Goal: Transaction & Acquisition: Purchase product/service

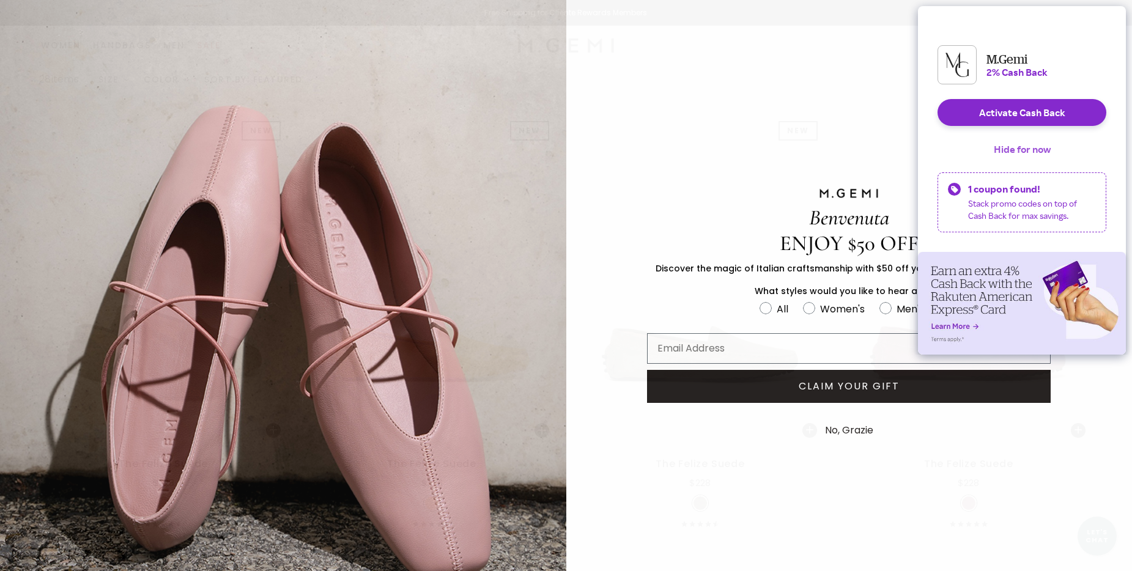
click at [1016, 155] on button "Hide for now" at bounding box center [1022, 149] width 76 height 27
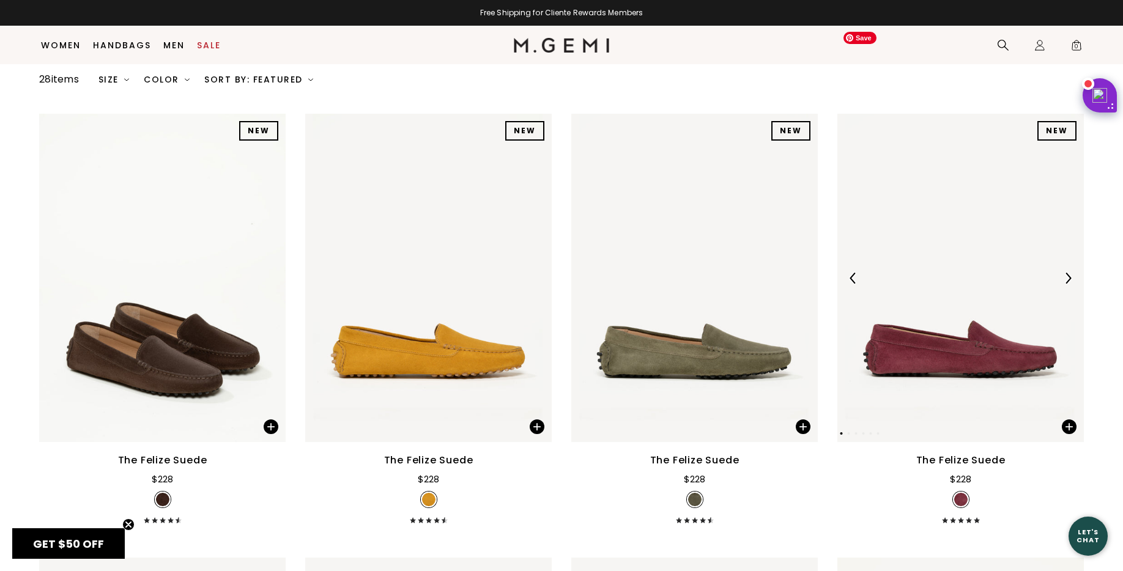
click at [1062, 273] on img at bounding box center [1067, 278] width 11 height 11
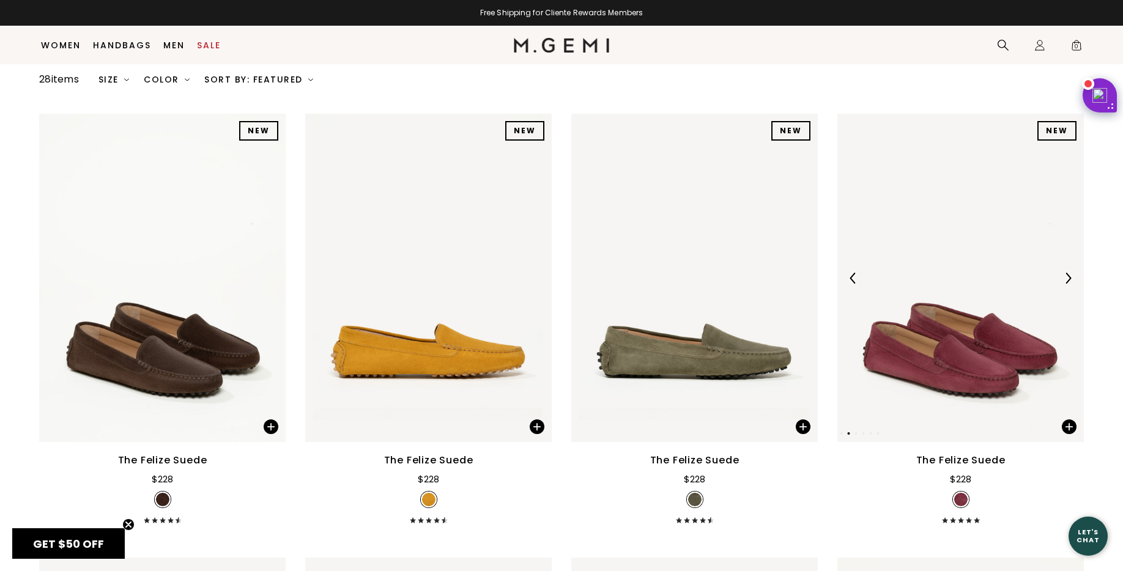
click at [1062, 273] on img at bounding box center [1067, 278] width 11 height 11
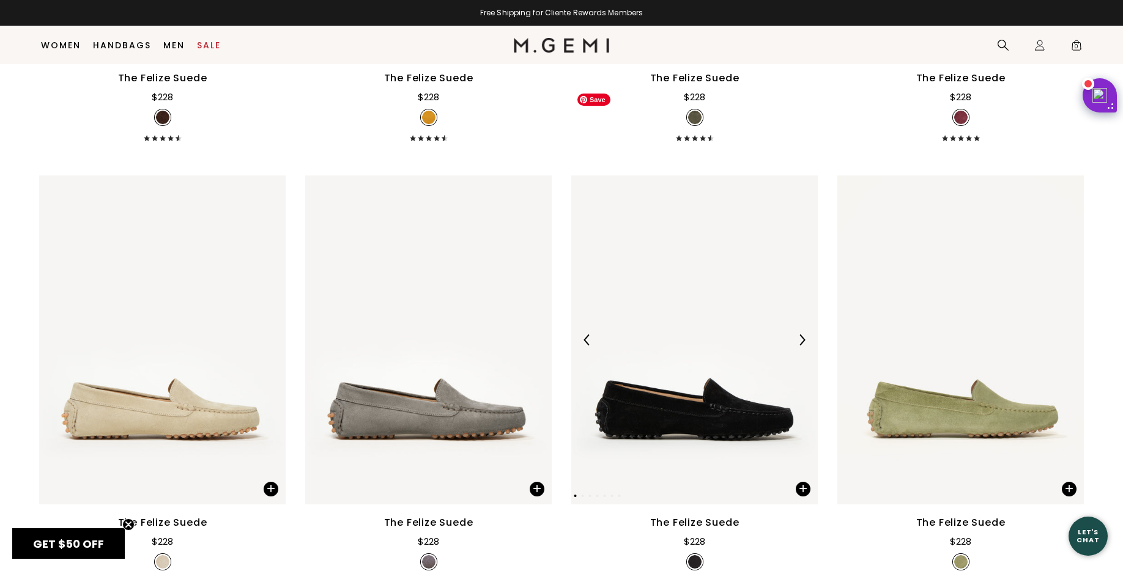
scroll to position [986, 0]
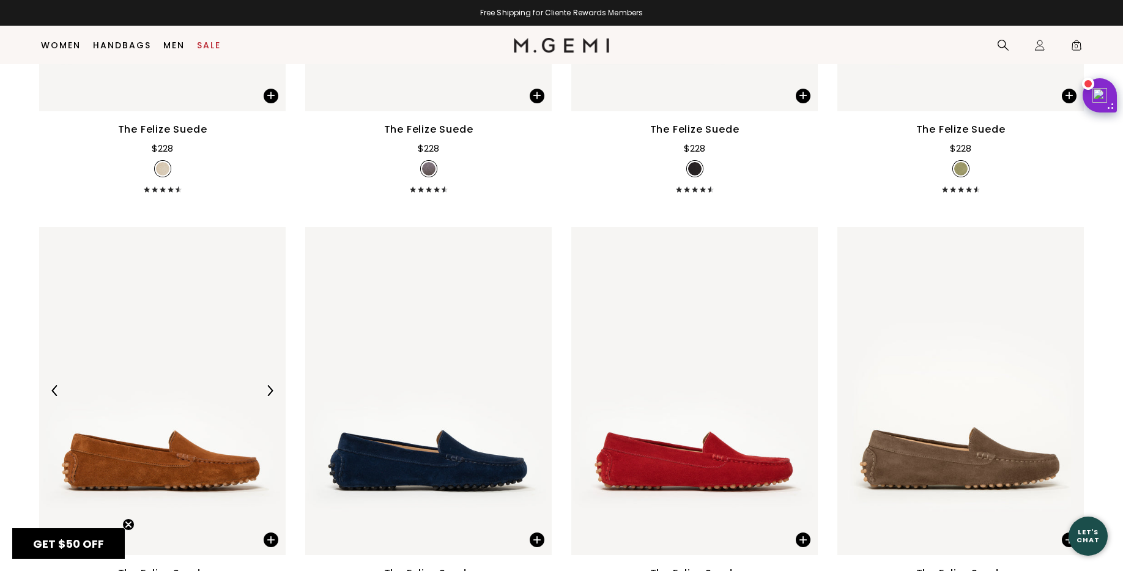
click at [264, 381] on div at bounding box center [270, 391] width 20 height 20
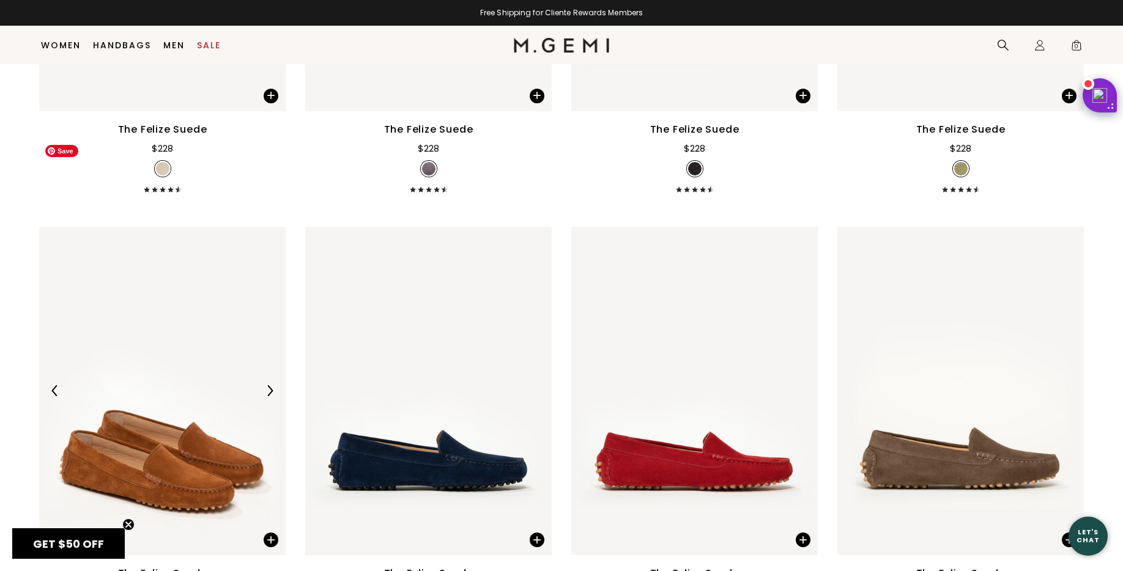
click at [194, 328] on img at bounding box center [162, 391] width 246 height 328
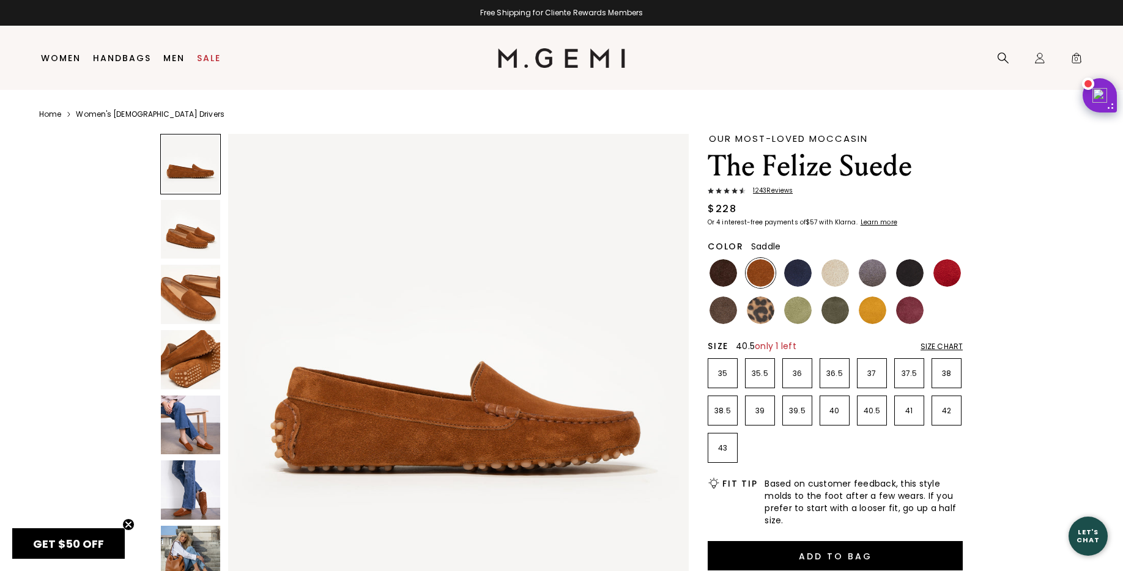
click at [870, 418] on li "40.5" at bounding box center [872, 411] width 30 height 30
click at [835, 413] on p "40" at bounding box center [834, 411] width 29 height 10
click at [770, 190] on span "1243 Review s" at bounding box center [768, 190] width 47 height 7
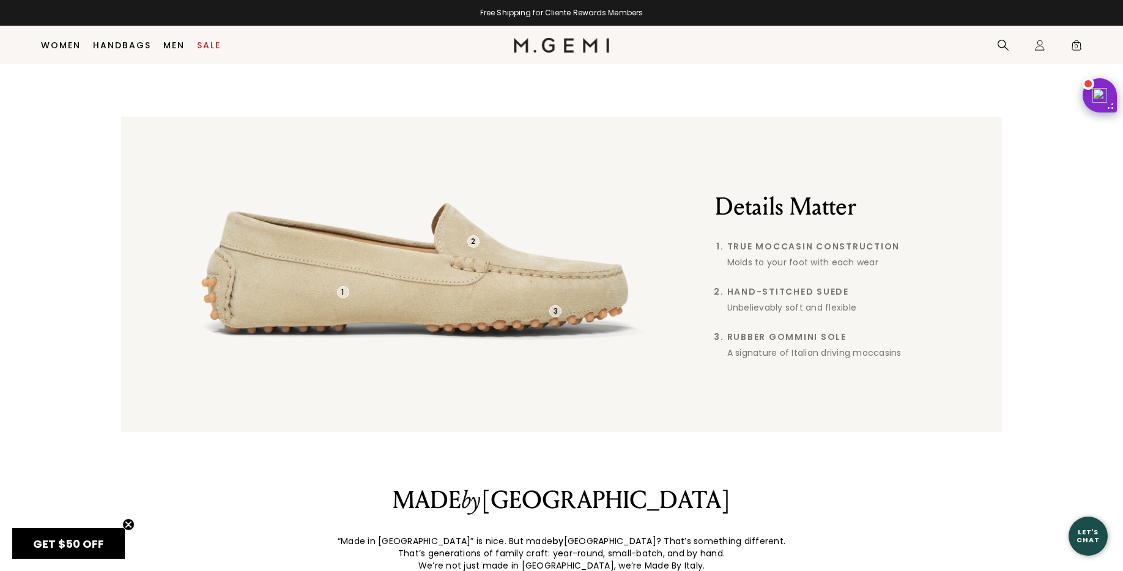
scroll to position [370, 0]
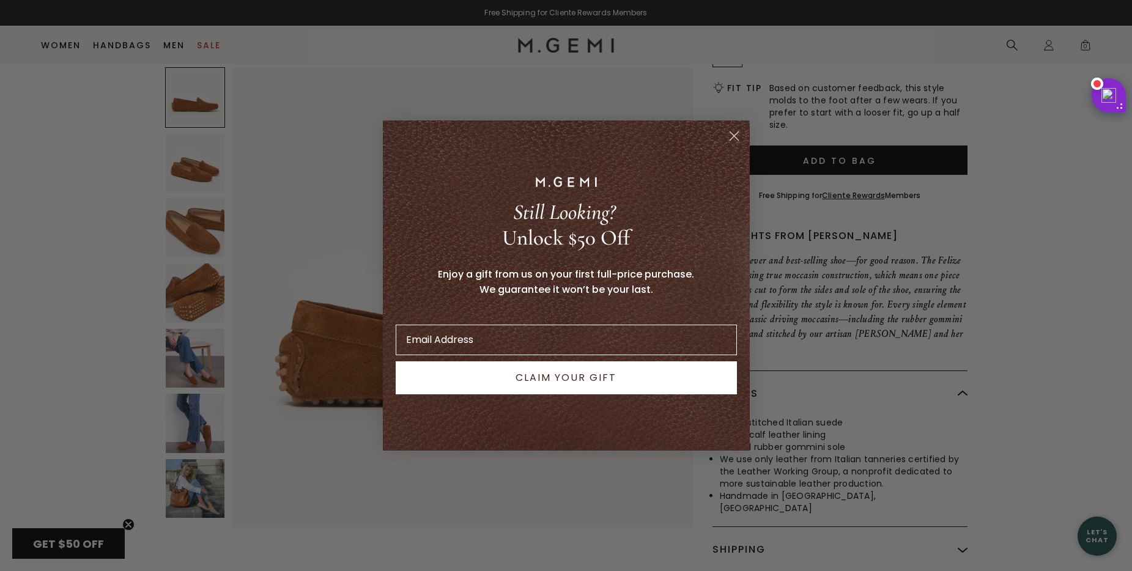
click at [736, 139] on icon "Close dialog" at bounding box center [734, 136] width 9 height 9
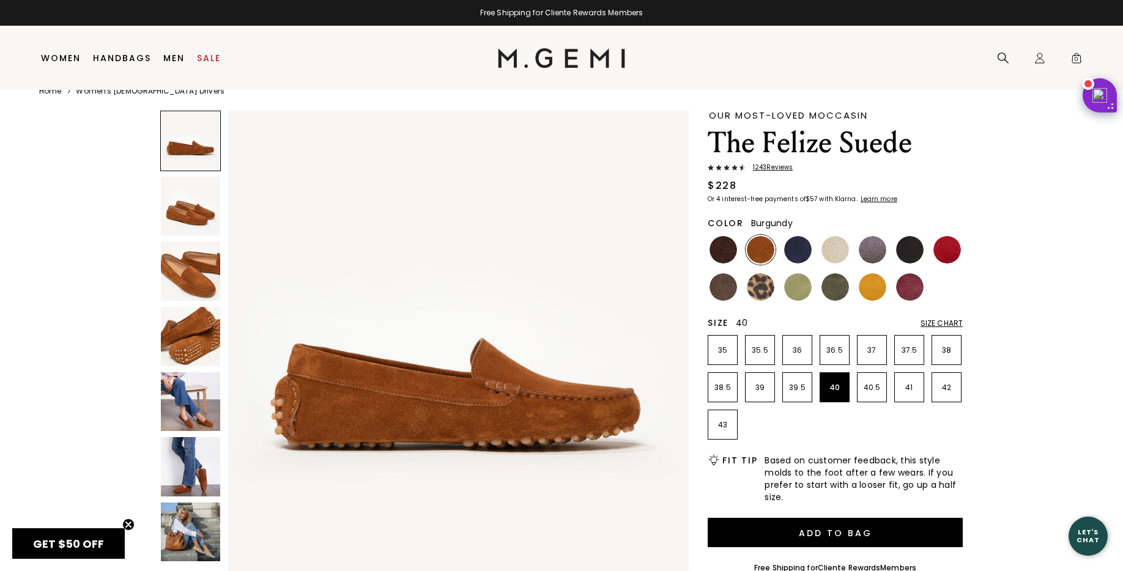
scroll to position [26, 0]
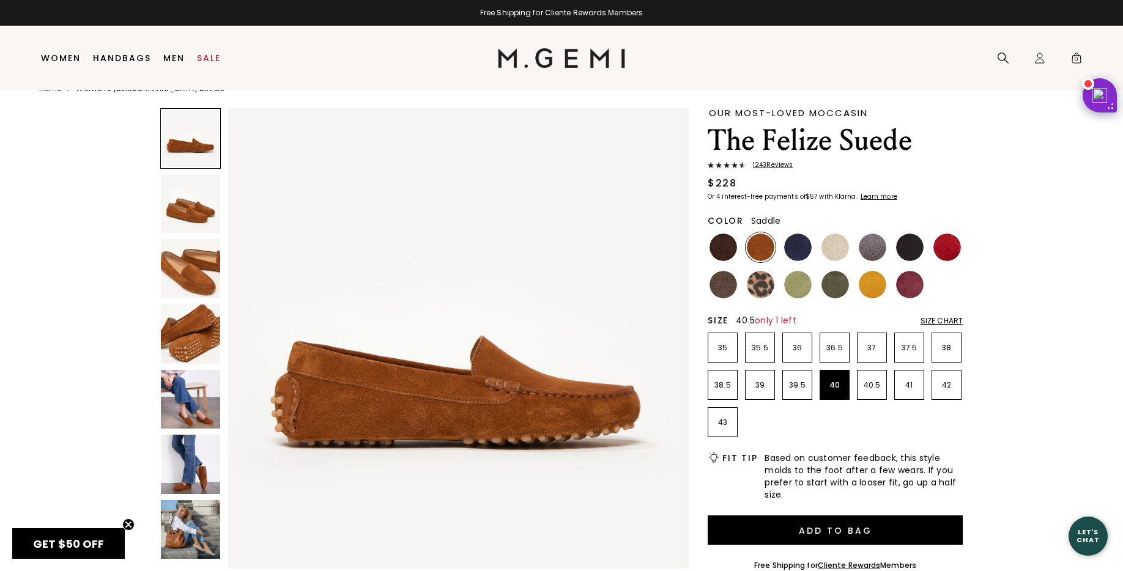
click at [863, 387] on p "40.5" at bounding box center [871, 385] width 29 height 10
click at [929, 322] on div "Size Chart" at bounding box center [941, 321] width 42 height 10
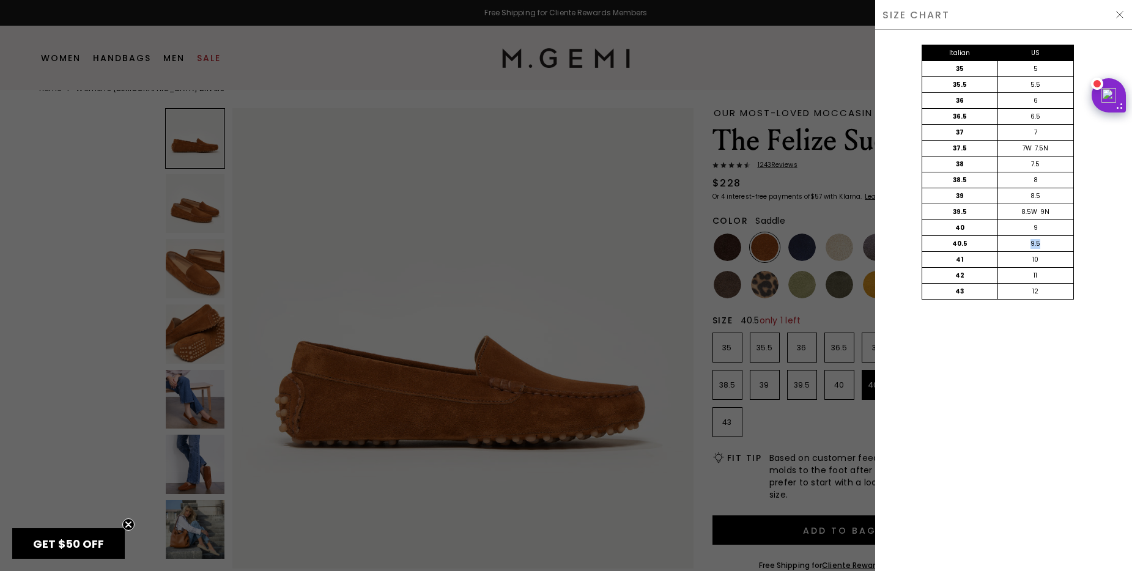
drag, startPoint x: 1040, startPoint y: 239, endPoint x: 984, endPoint y: 230, distance: 56.4
click at [977, 243] on div "40.5 9.5" at bounding box center [997, 244] width 151 height 16
click at [1120, 9] on div "SIZE CHART" at bounding box center [1003, 15] width 257 height 30
click at [1120, 10] on img at bounding box center [1120, 15] width 10 height 10
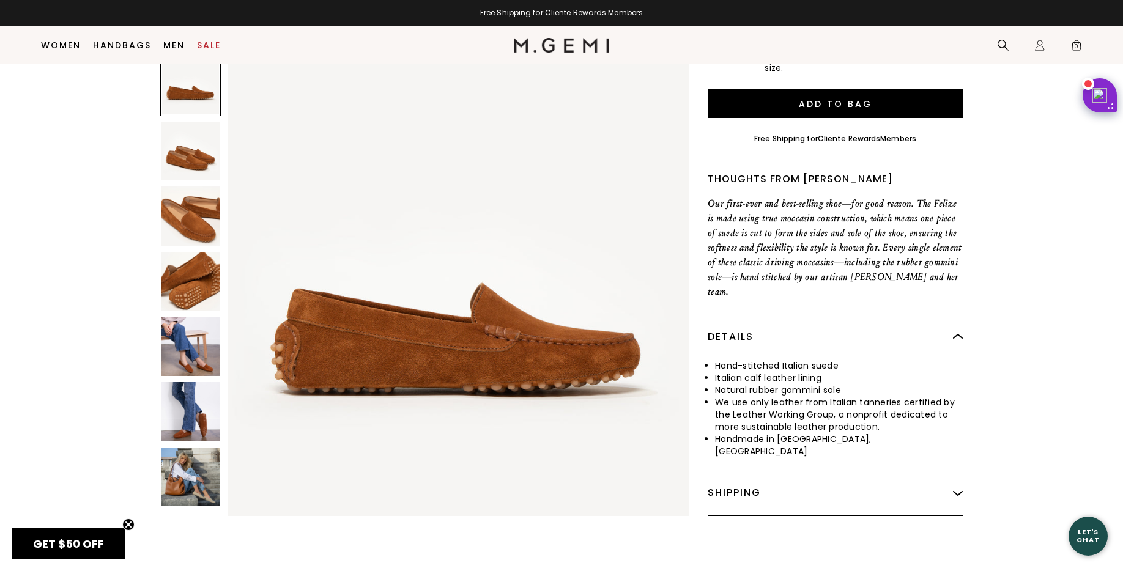
scroll to position [430, 0]
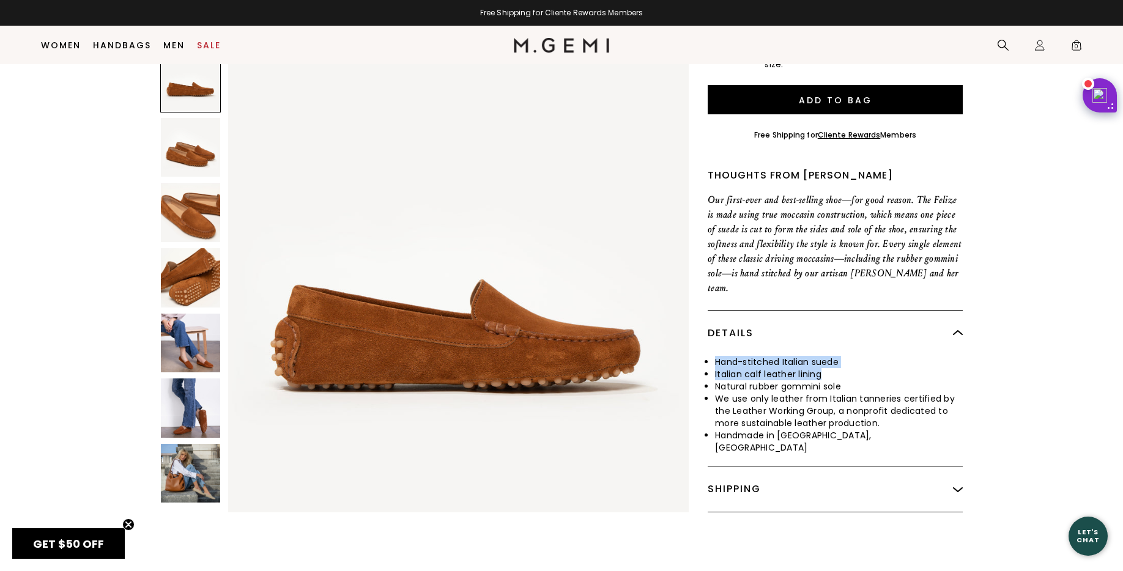
drag, startPoint x: 712, startPoint y: 348, endPoint x: 850, endPoint y: 364, distance: 138.6
click at [850, 364] on ul "Hand-stitched Italian suede Italian calf leather lining Natural rubber gommini …" at bounding box center [834, 405] width 255 height 98
drag, startPoint x: 868, startPoint y: 377, endPoint x: 848, endPoint y: 336, distance: 46.2
click at [848, 336] on div "Details Hand-stitched Italian suede Italian calf leather lining Natural rubber …" at bounding box center [834, 388] width 255 height 156
drag, startPoint x: 900, startPoint y: 382, endPoint x: 910, endPoint y: 404, distance: 23.5
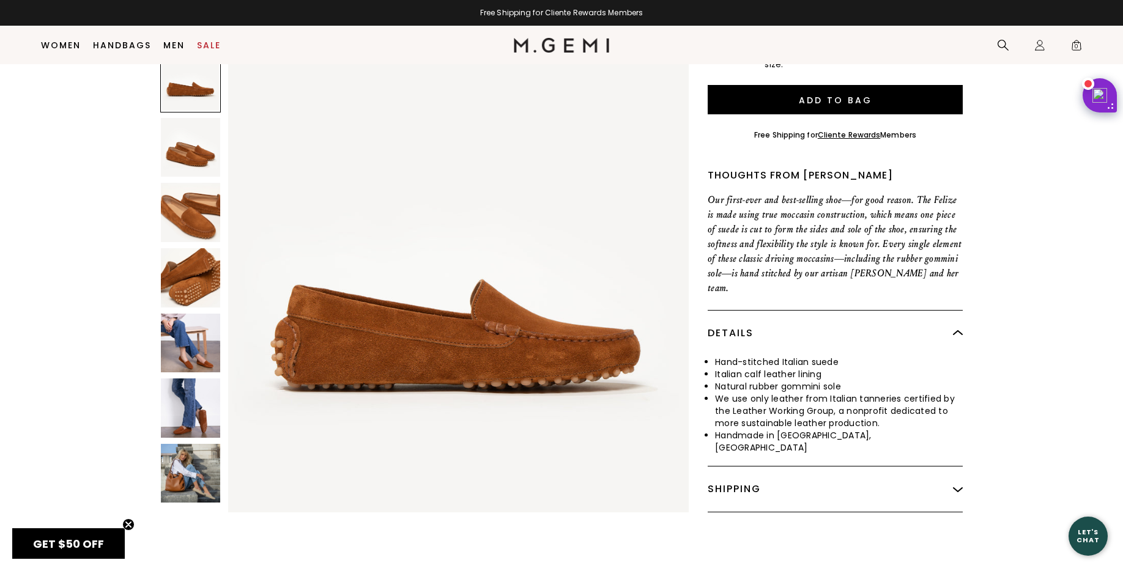
click at [910, 404] on li "We use only leather from Italian tanneries certified by the Leather Working Gro…" at bounding box center [839, 411] width 248 height 37
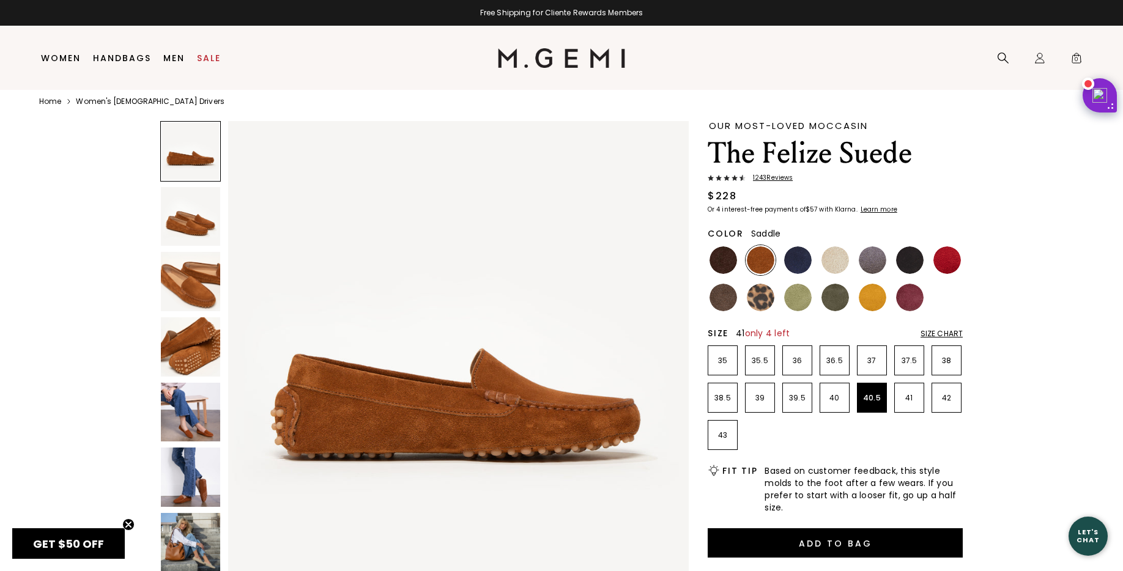
scroll to position [26, 0]
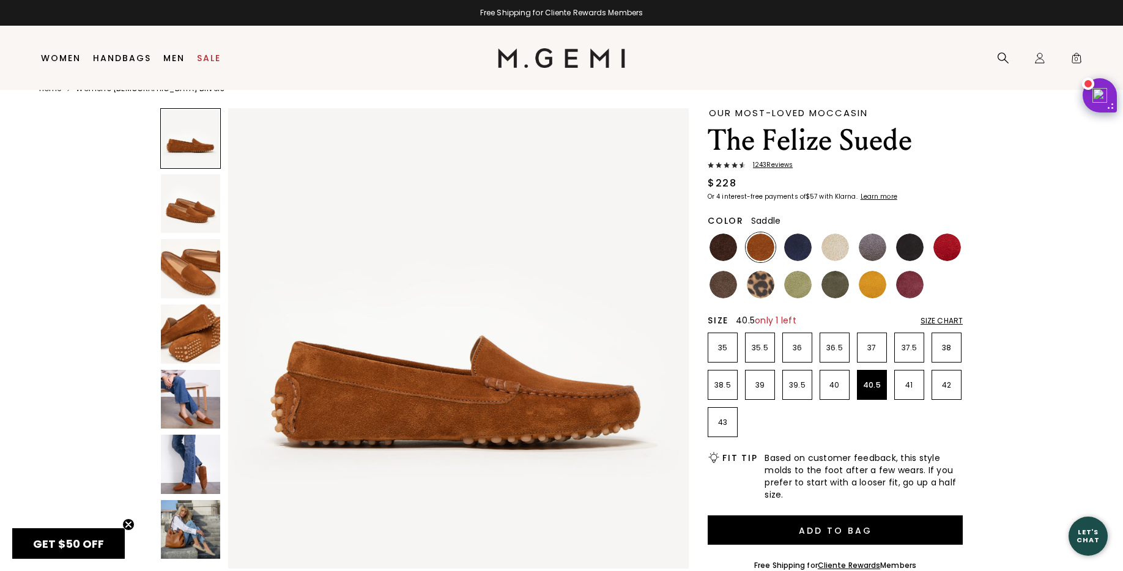
click at [1027, 192] on div "Our Most-Loved Moccasin The Felize Suede 1243 Review s $228 Or 4 interest-free …" at bounding box center [561, 525] width 1044 height 835
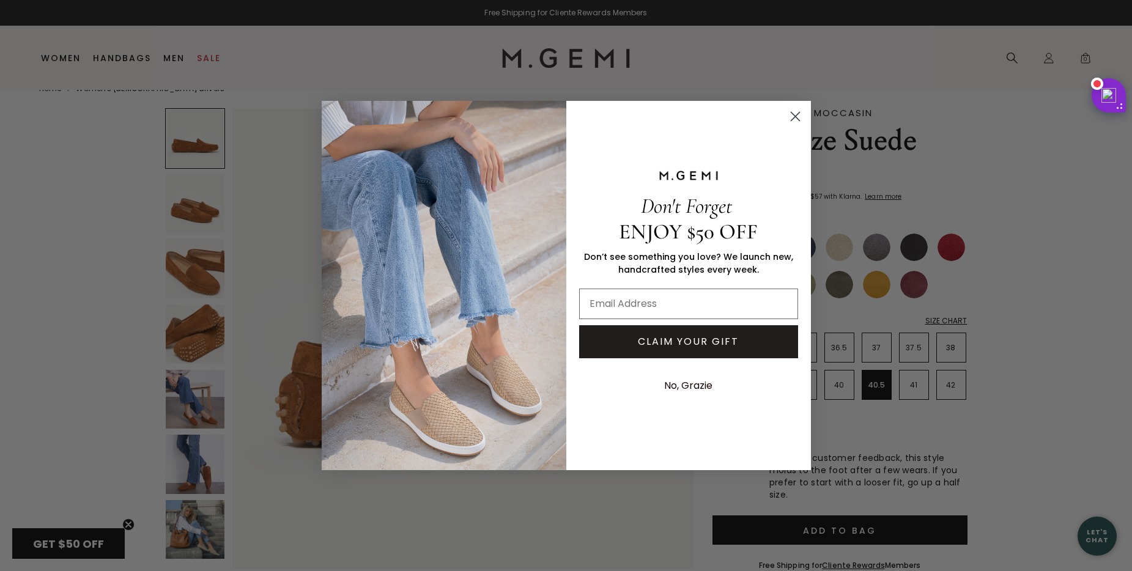
click at [795, 118] on circle "Close dialog" at bounding box center [795, 116] width 20 height 20
